Goal: Information Seeking & Learning: Learn about a topic

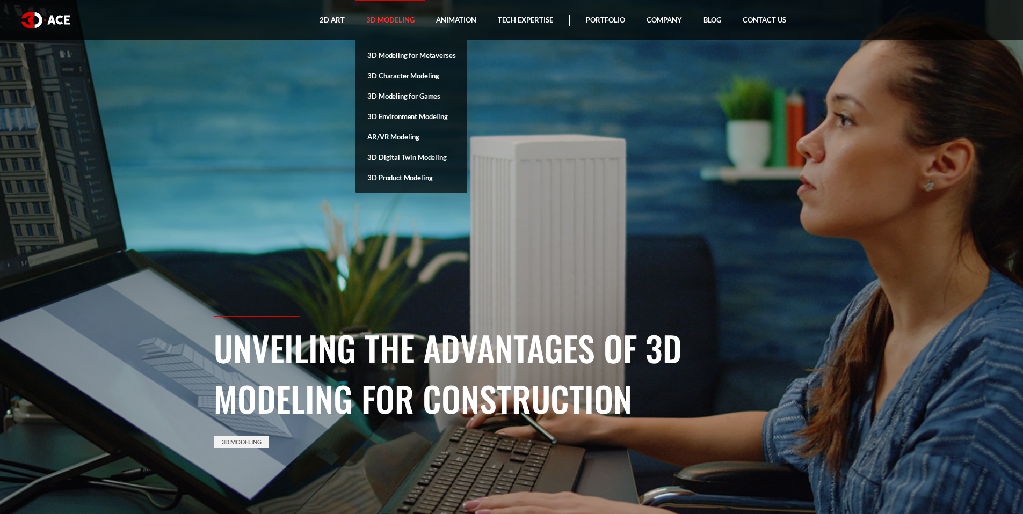
click at [407, 28] on link "3D Modeling" at bounding box center [390, 20] width 70 height 40
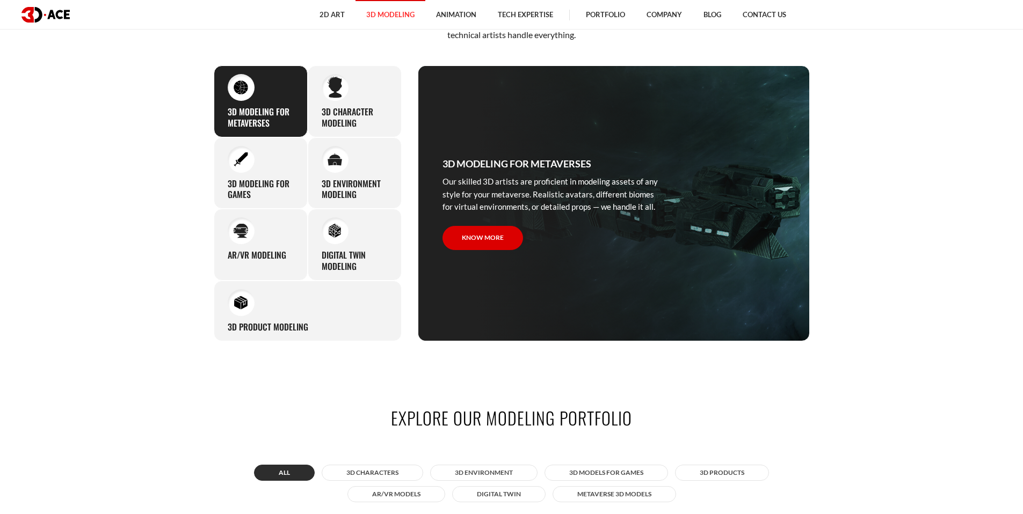
scroll to position [639, 0]
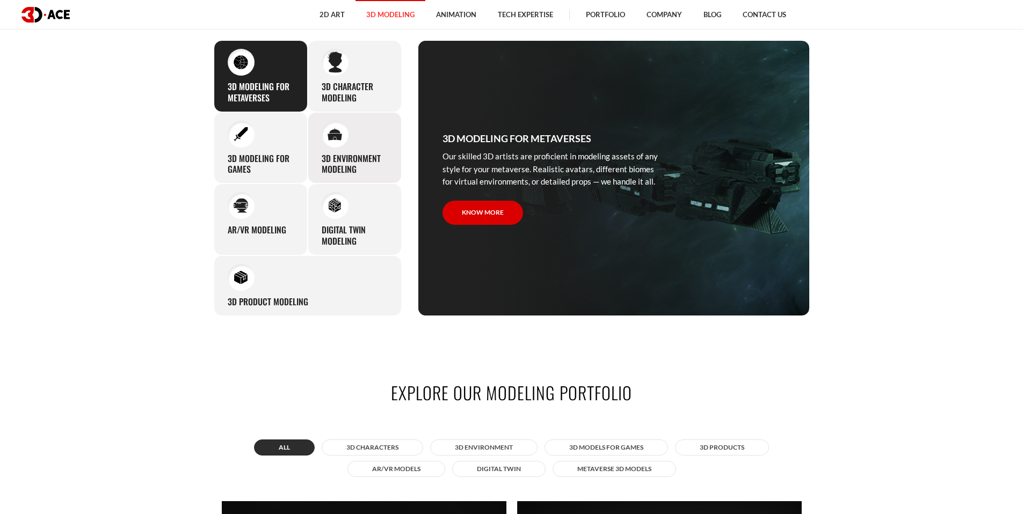
click at [354, 130] on div "3D environment modeling You can count on our profound experience of designing g…" at bounding box center [355, 148] width 94 height 72
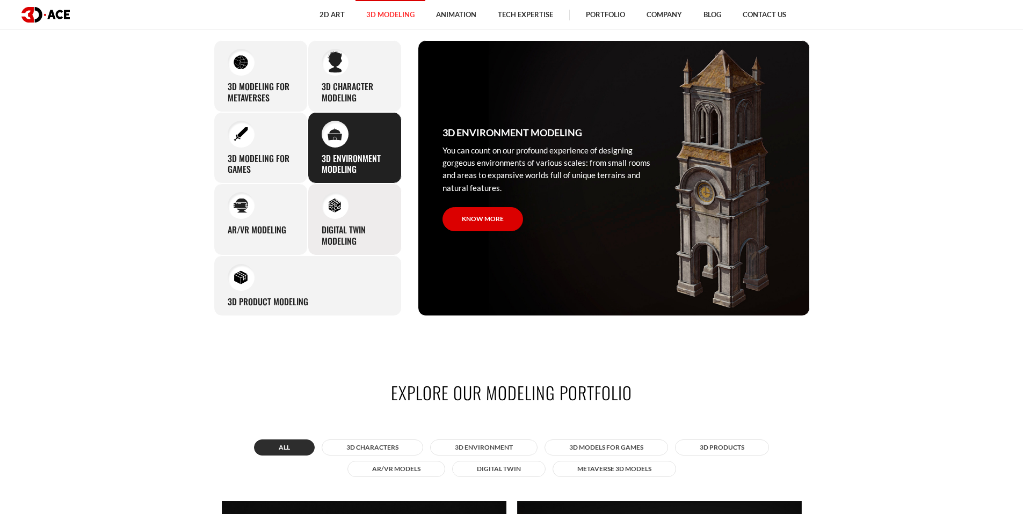
click at [337, 198] on div at bounding box center [335, 205] width 27 height 27
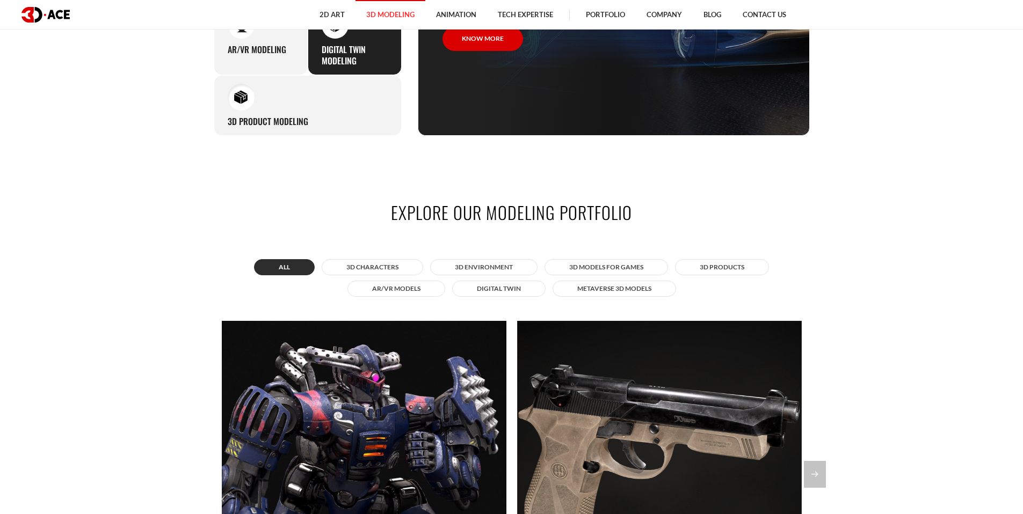
scroll to position [896, 0]
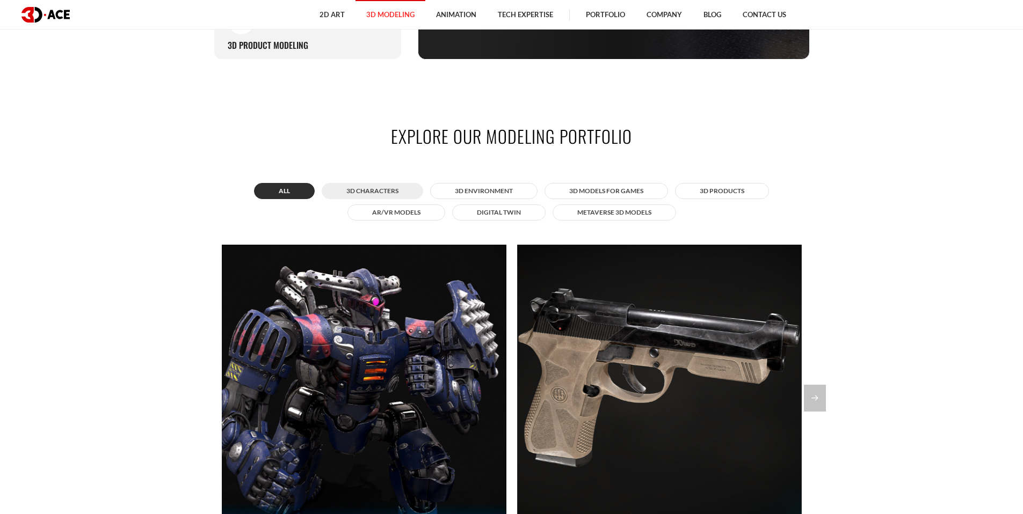
click at [366, 190] on button "3D Characters" at bounding box center [372, 191] width 101 height 16
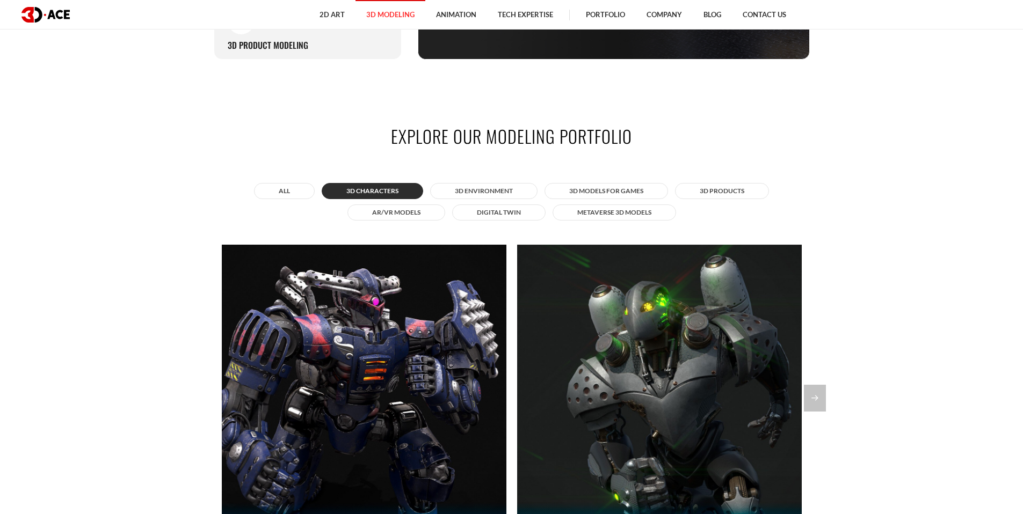
click at [483, 202] on div "All 3D Characters 3D Environment 3D Models for Games 3D Products AR/VR Models D…" at bounding box center [512, 201] width 596 height 43
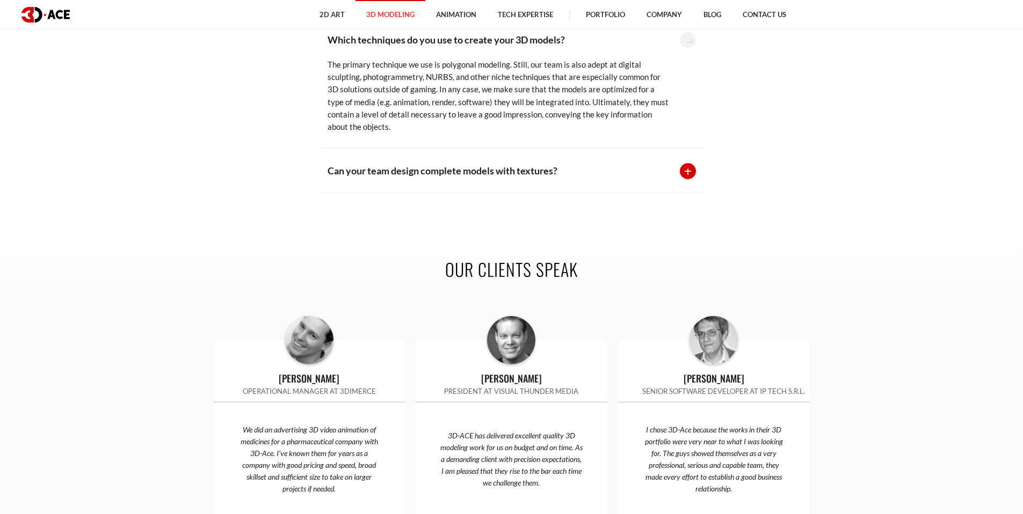
scroll to position [2414, 0]
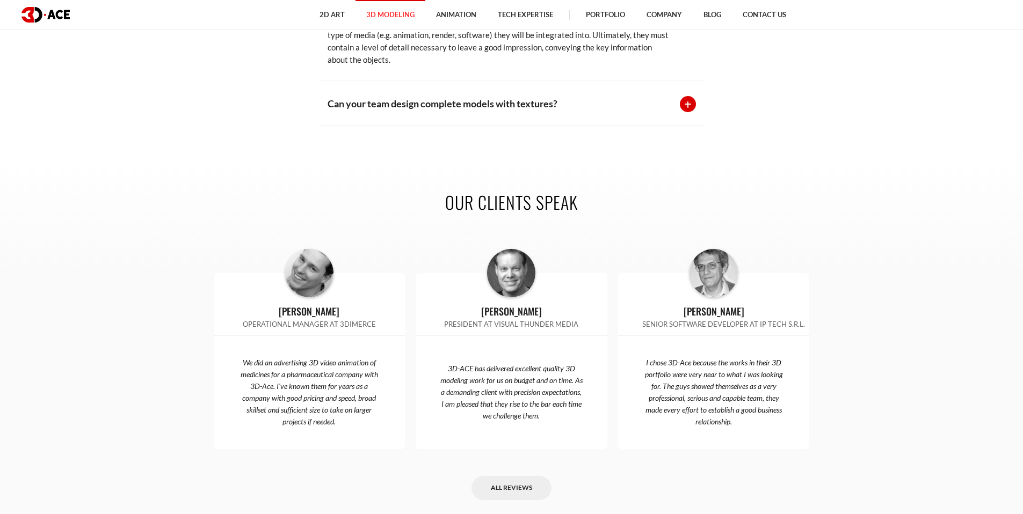
click at [538, 108] on div "Can your team design complete models with textures? Yes, we can definitely do b…" at bounding box center [511, 103] width 387 height 45
click at [553, 96] on p "Can your team design complete models with textures?" at bounding box center [497, 103] width 341 height 15
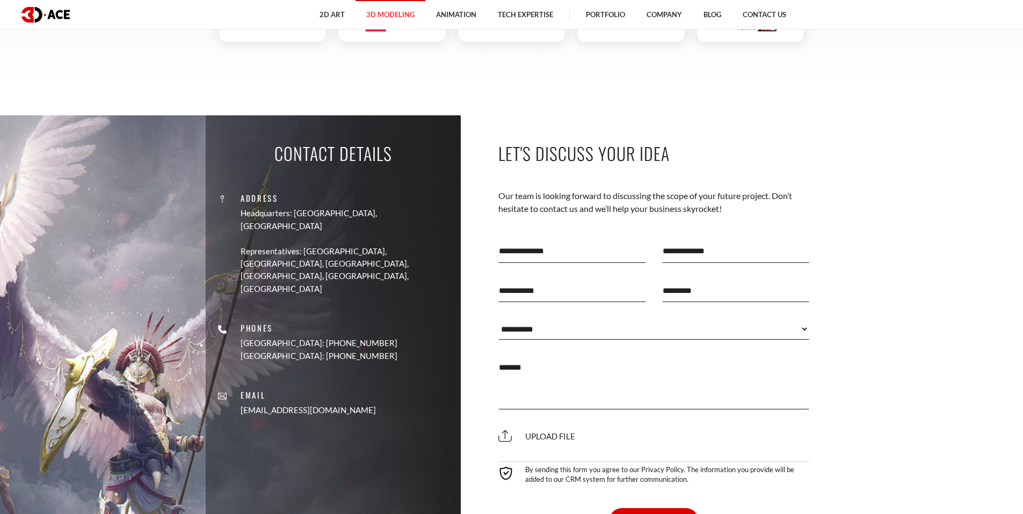
scroll to position [3280, 0]
